Goal: Task Accomplishment & Management: Manage account settings

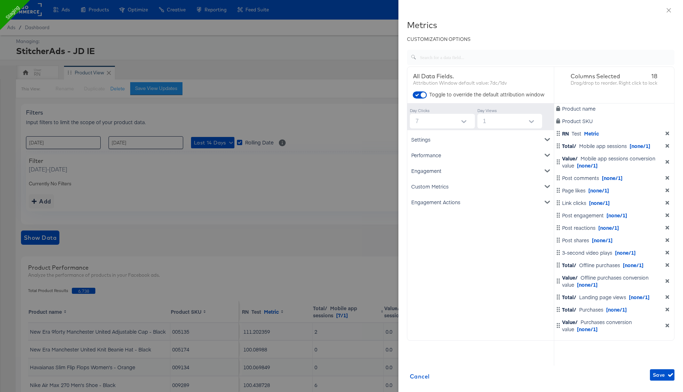
scroll to position [22, 723]
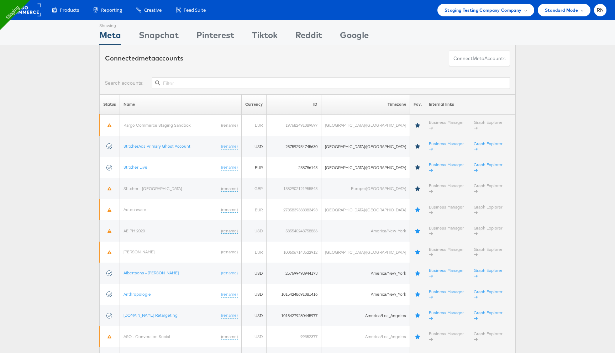
click at [193, 84] on input "text" at bounding box center [331, 83] width 358 height 11
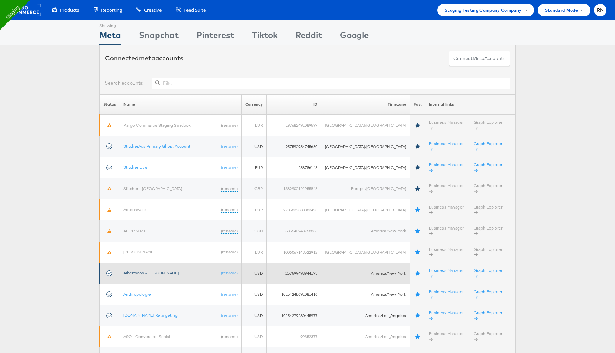
click at [157, 270] on link "Albertsons - [PERSON_NAME]" at bounding box center [150, 272] width 55 height 5
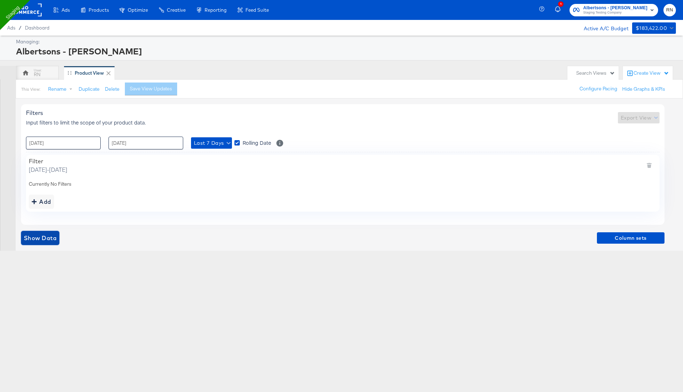
click at [52, 238] on span "Show Data" at bounding box center [40, 238] width 33 height 10
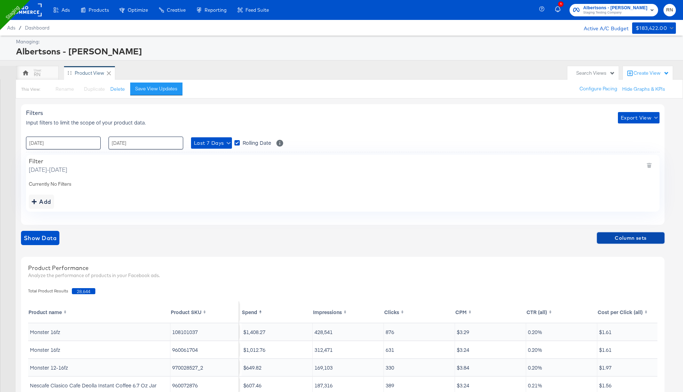
click at [634, 237] on span "Column sets" at bounding box center [631, 238] width 62 height 9
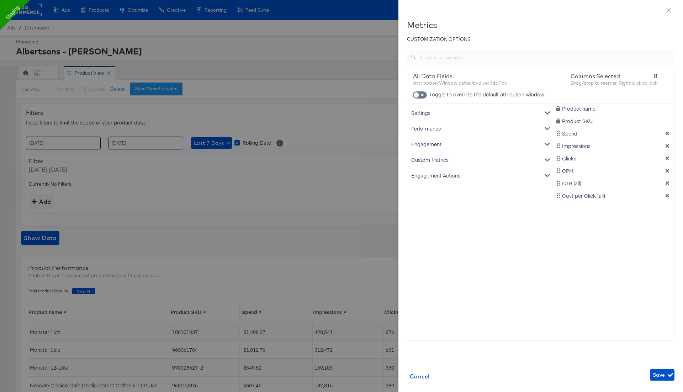
click at [441, 142] on div "Engagement" at bounding box center [481, 144] width 144 height 16
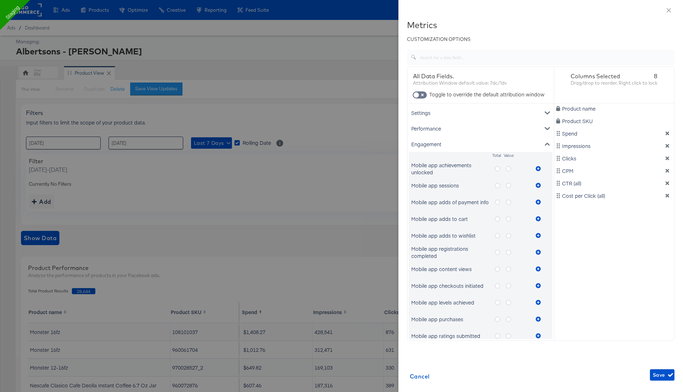
click at [494, 169] on div "Mobile app achievements unlocked" at bounding box center [472, 169] width 122 height 14
click at [497, 168] on icon "metrics-list" at bounding box center [497, 168] width 5 height 5
click at [0, 0] on input "metrics-list" at bounding box center [0, 0] width 0 height 0
click at [536, 168] on icon "metrics-list" at bounding box center [538, 168] width 5 height 5
click at [509, 168] on icon "metrics-list" at bounding box center [508, 168] width 5 height 5
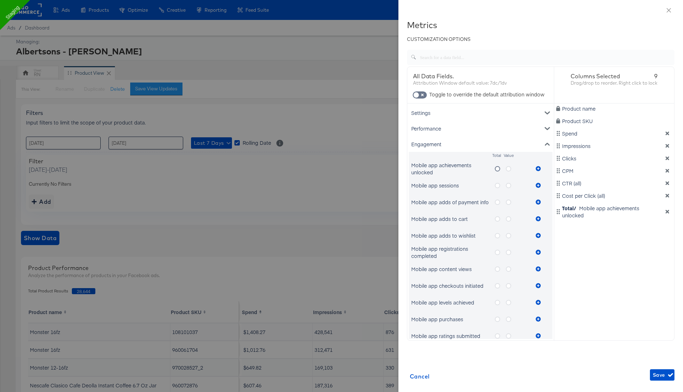
click at [0, 0] on input "metrics-list" at bounding box center [0, 0] width 0 height 0
click at [539, 168] on icon "metrics-list" at bounding box center [538, 168] width 5 height 5
click at [417, 95] on input "checkbox" at bounding box center [416, 96] width 21 height 7
checkbox input "true"
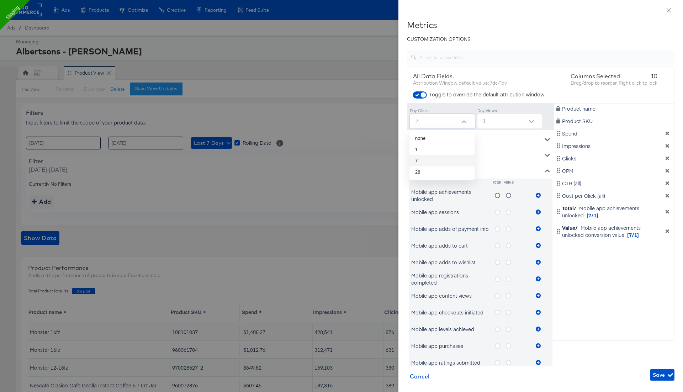
click at [441, 119] on input "7" at bounding box center [444, 121] width 62 height 15
click at [441, 132] on ul "none 1 7 28" at bounding box center [442, 155] width 65 height 51
click at [458, 136] on li "none" at bounding box center [442, 138] width 65 height 11
type input "none"
click at [496, 125] on input "1" at bounding box center [511, 121] width 62 height 15
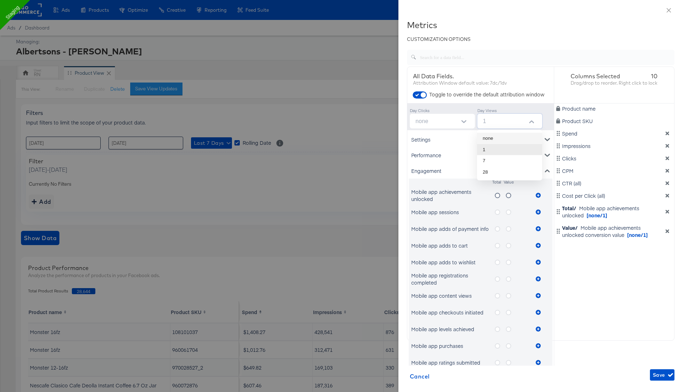
click at [497, 137] on li "none" at bounding box center [509, 138] width 65 height 11
click at [465, 124] on icon "Open" at bounding box center [464, 121] width 5 height 5
click at [496, 121] on input "none" at bounding box center [511, 121] width 62 height 15
click at [491, 153] on li "1" at bounding box center [509, 149] width 65 height 11
type input "1"
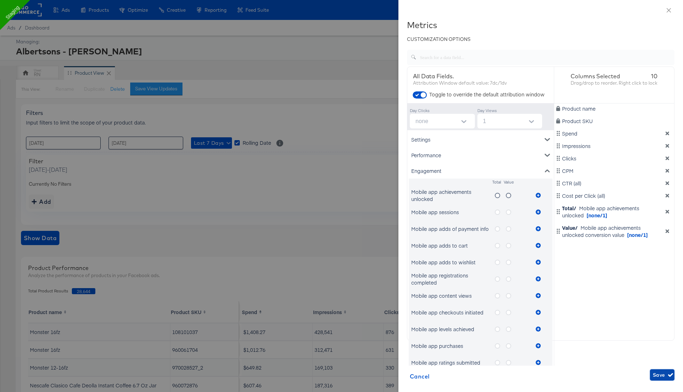
click at [661, 374] on span "Save" at bounding box center [662, 375] width 19 height 9
